Goal: Check status: Check status

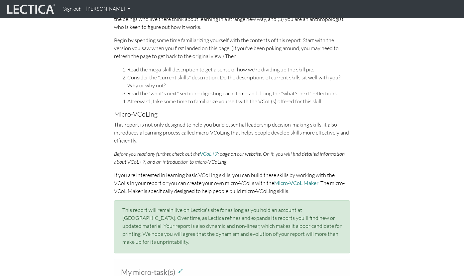
scroll to position [326, 0]
